Goal: Find contact information: Find contact information

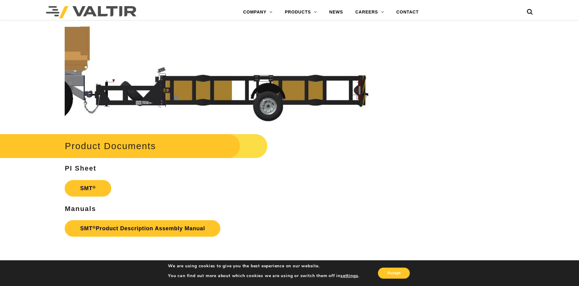
scroll to position [1790, 0]
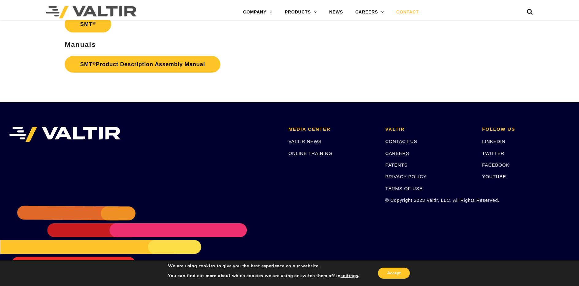
click at [409, 14] on link "CONTACT" at bounding box center [407, 12] width 35 height 12
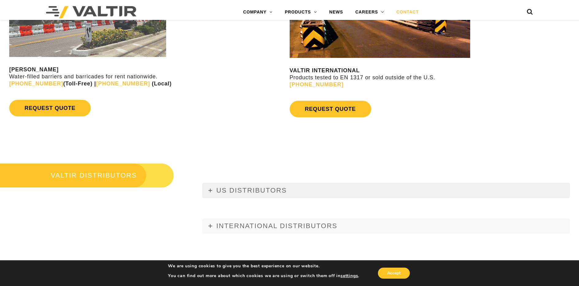
scroll to position [759, 0]
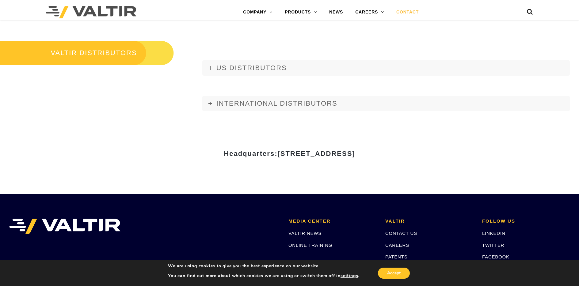
click at [94, 7] on img at bounding box center [91, 12] width 90 height 12
